Goal: Task Accomplishment & Management: Use online tool/utility

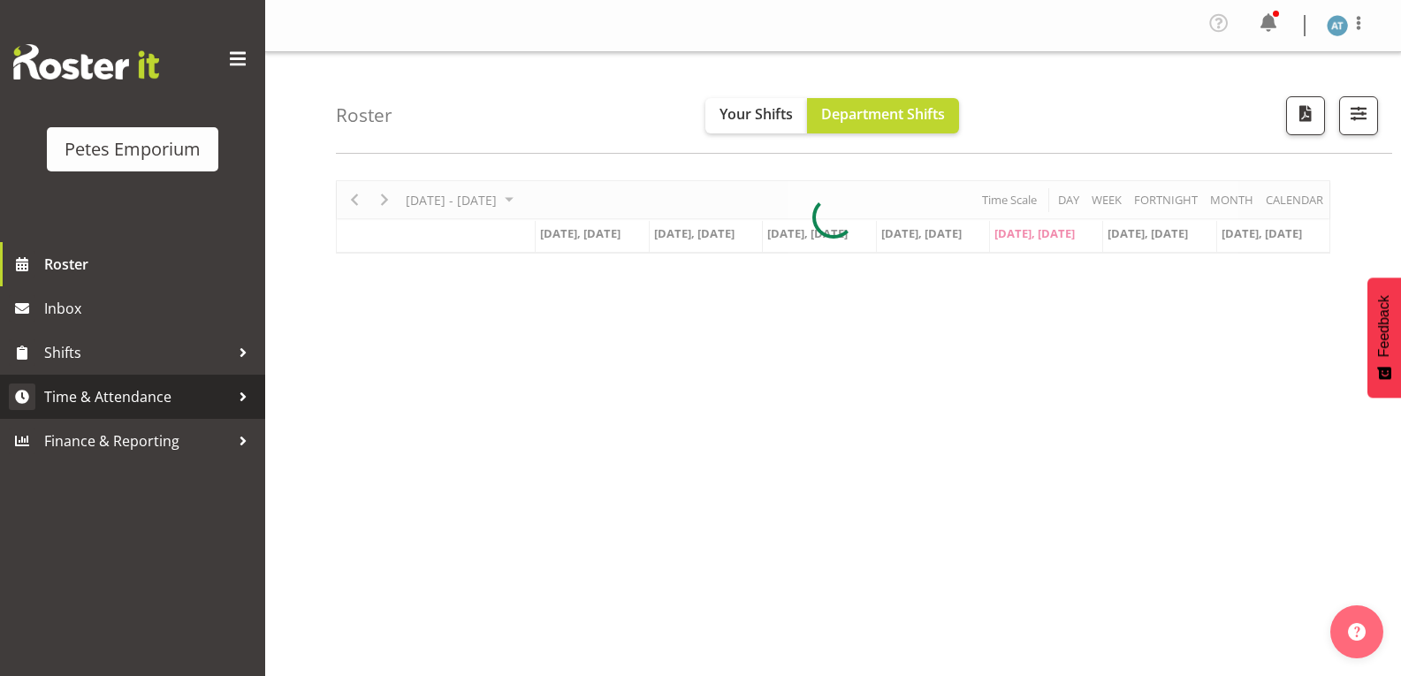
click at [189, 416] on link "Time & Attendance" at bounding box center [132, 397] width 265 height 44
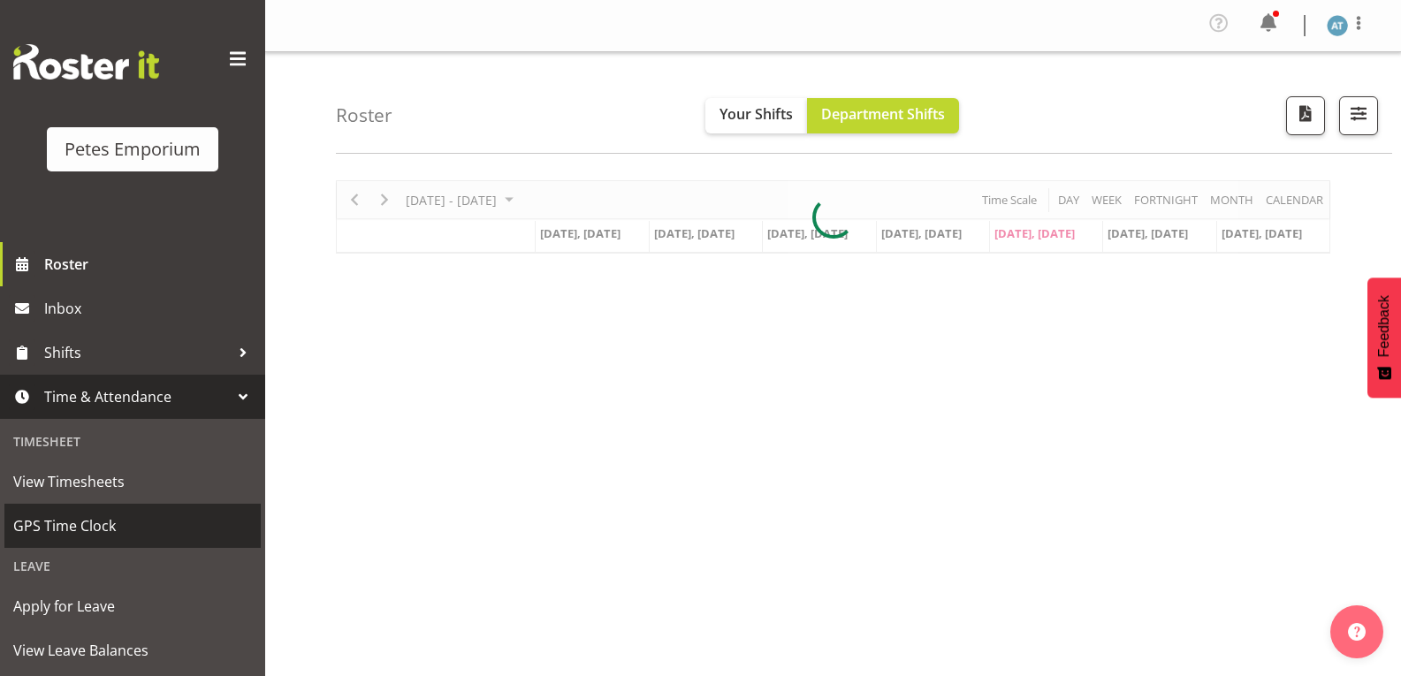
click at [226, 546] on link "GPS Time Clock" at bounding box center [132, 526] width 256 height 44
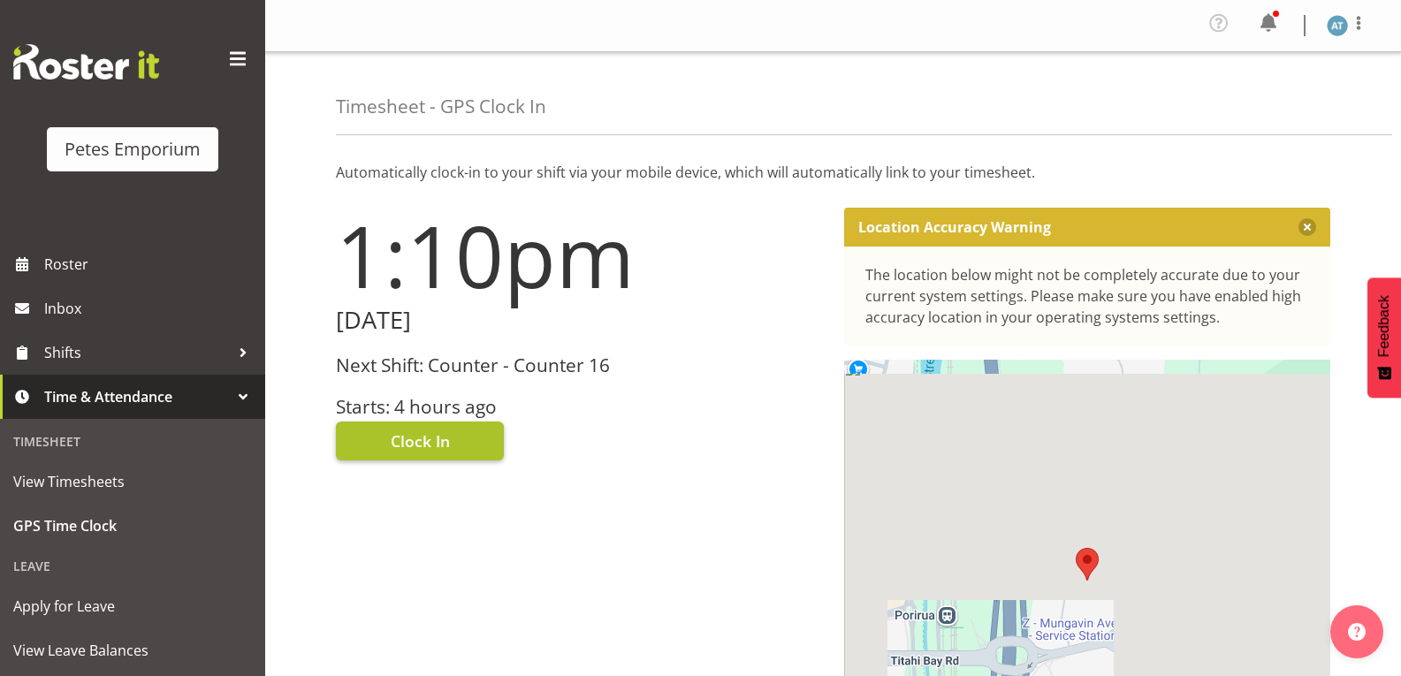
click at [444, 438] on span "Clock In" at bounding box center [420, 440] width 59 height 23
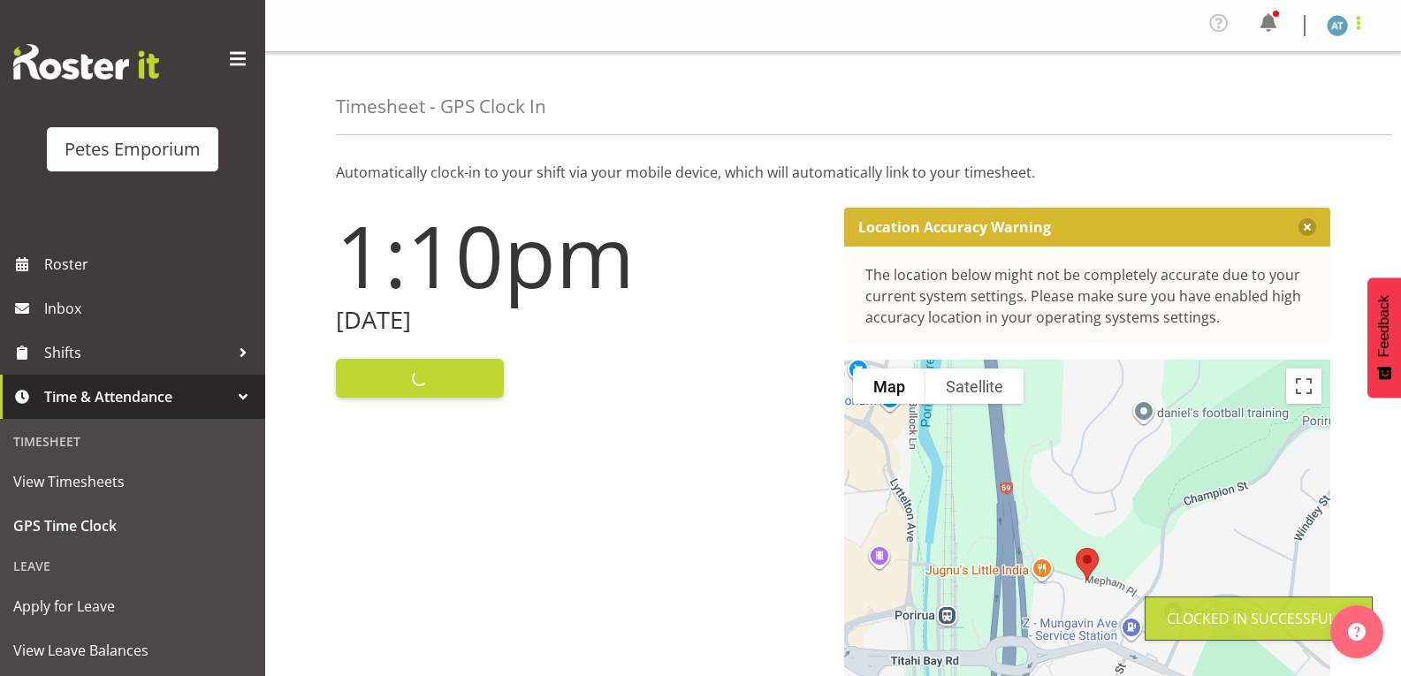
click at [1365, 25] on span at bounding box center [1358, 22] width 21 height 21
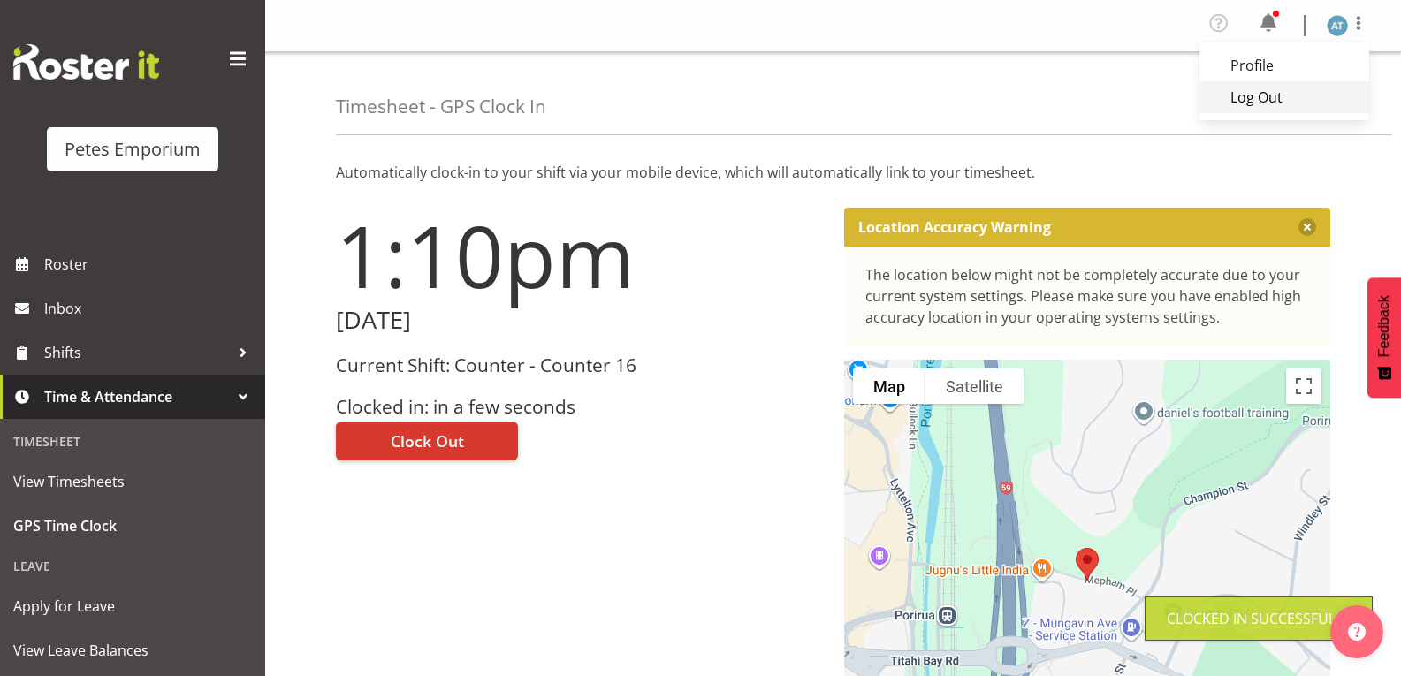
click at [1316, 90] on link "Log Out" at bounding box center [1284, 97] width 170 height 32
click at [1304, 110] on link "Log Out" at bounding box center [1284, 97] width 170 height 32
